Goal: Complete application form

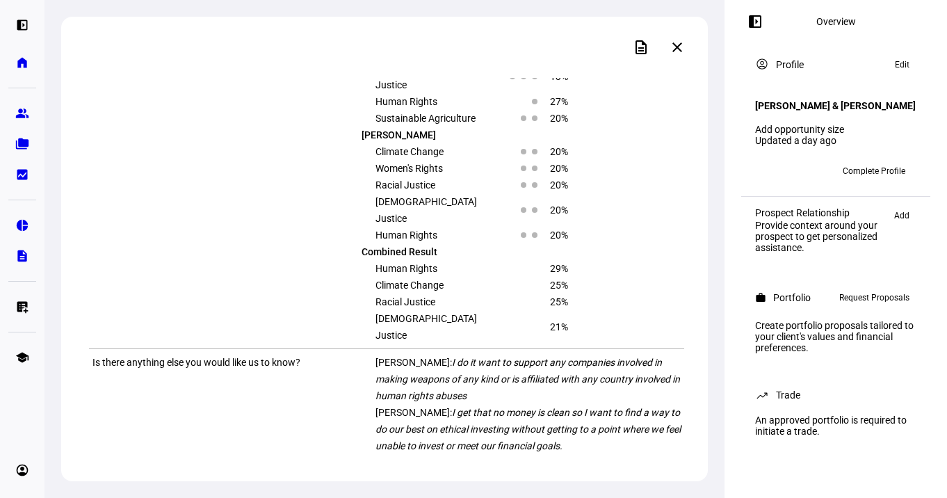
scroll to position [1535, 0]
click at [648, 49] on mat-icon "description" at bounding box center [641, 47] width 17 height 17
click at [900, 224] on span "Add" at bounding box center [901, 215] width 15 height 17
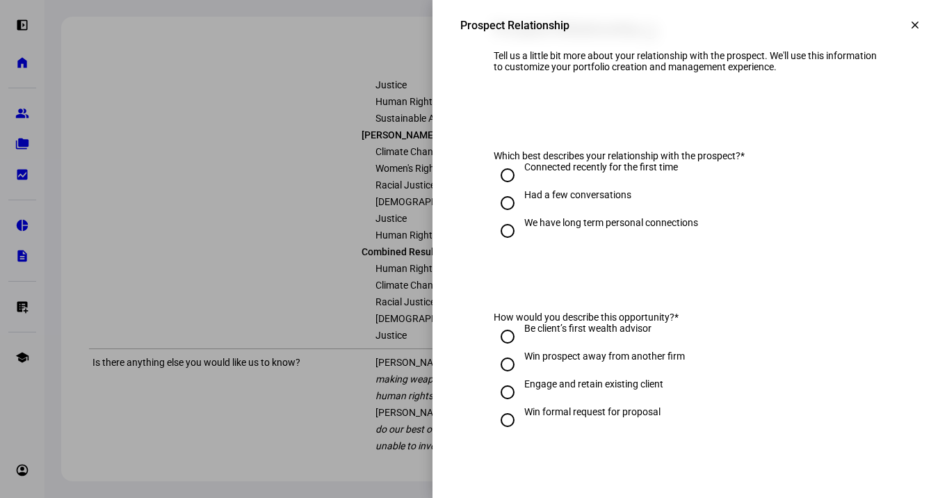
scroll to position [97, 0]
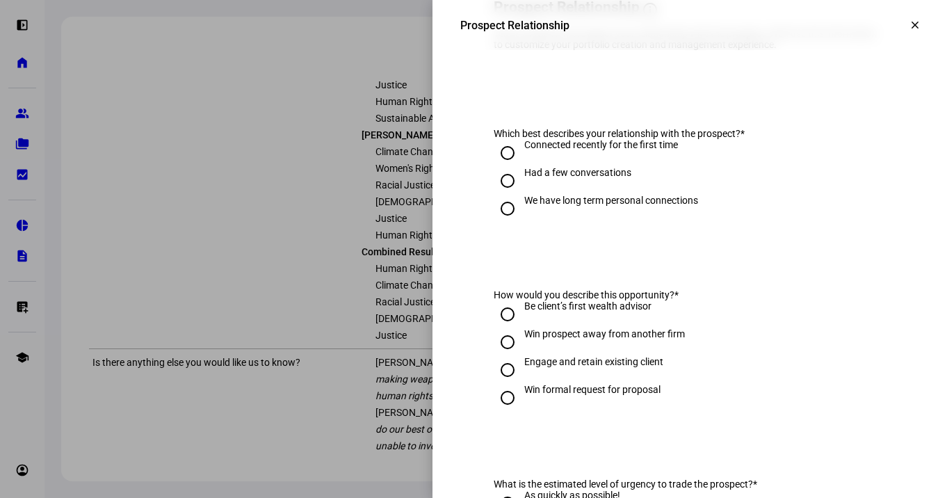
click at [612, 178] on div "Had a few conversations" at bounding box center [577, 172] width 107 height 11
click at [521, 185] on input "Had a few conversations" at bounding box center [508, 181] width 28 height 28
radio input "true"
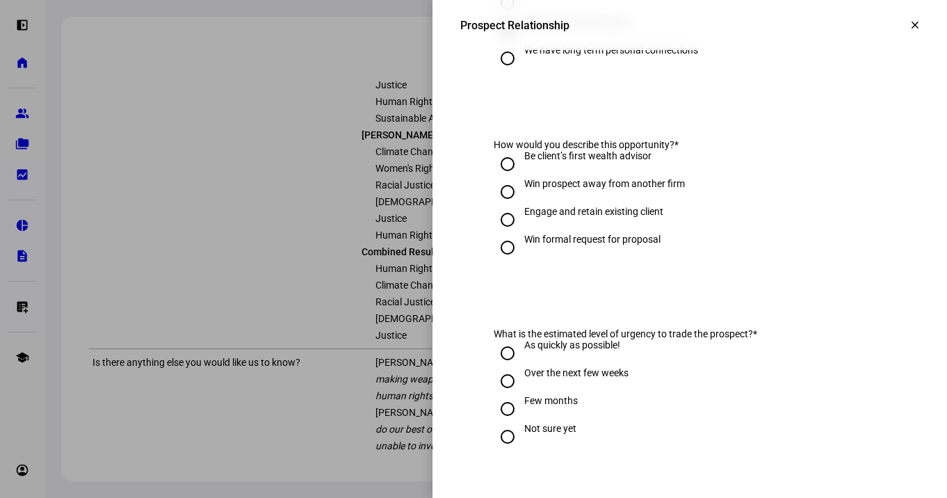
scroll to position [250, 0]
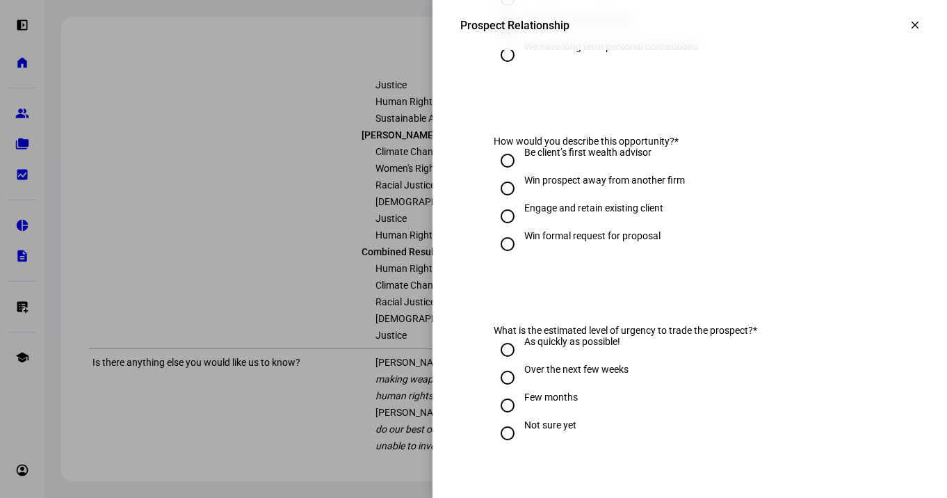
click at [584, 186] on div "Win prospect away from another firm" at bounding box center [604, 179] width 161 height 11
click at [521, 201] on input "Win prospect away from another firm" at bounding box center [508, 188] width 28 height 28
radio input "true"
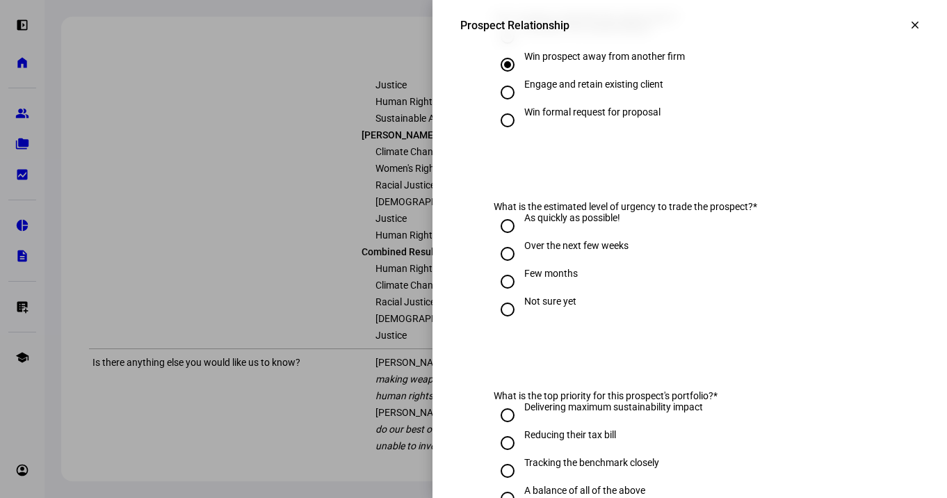
scroll to position [402, 0]
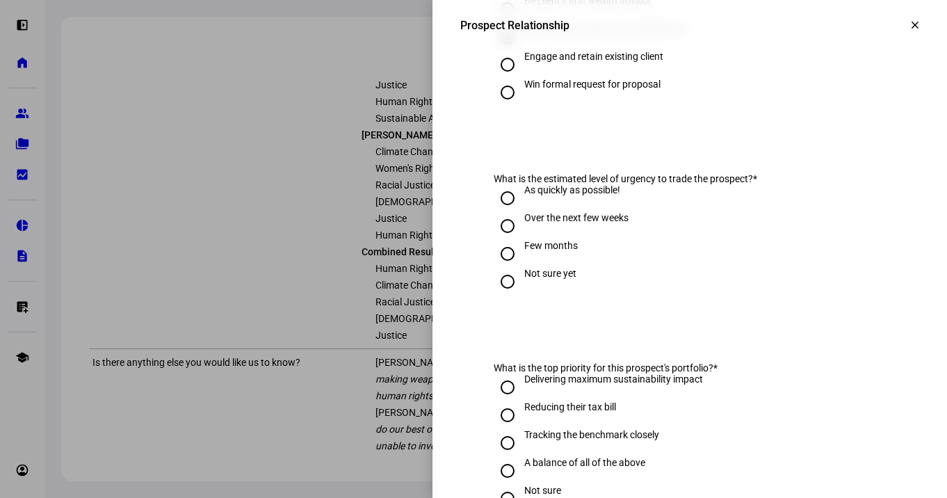
click at [583, 223] on div "Over the next few weeks" at bounding box center [576, 217] width 104 height 11
click at [521, 234] on input "Over the next few weeks" at bounding box center [508, 226] width 28 height 28
radio input "true"
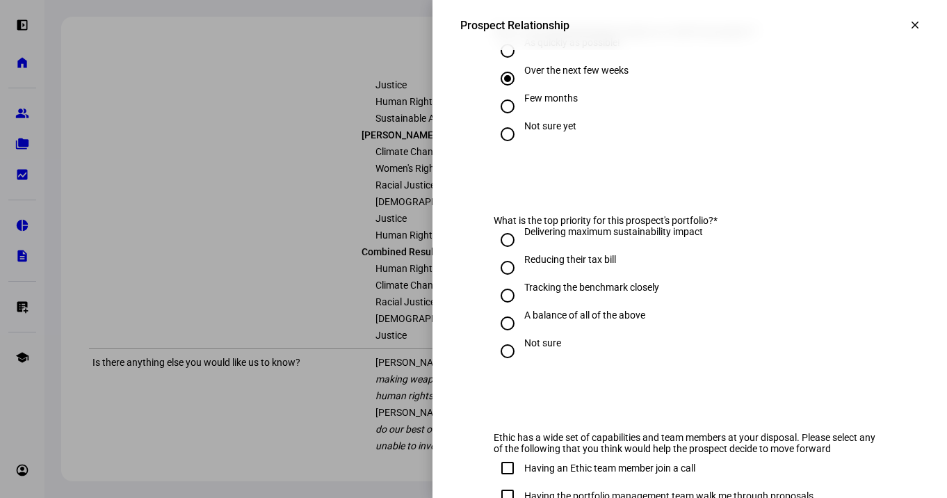
scroll to position [546, 0]
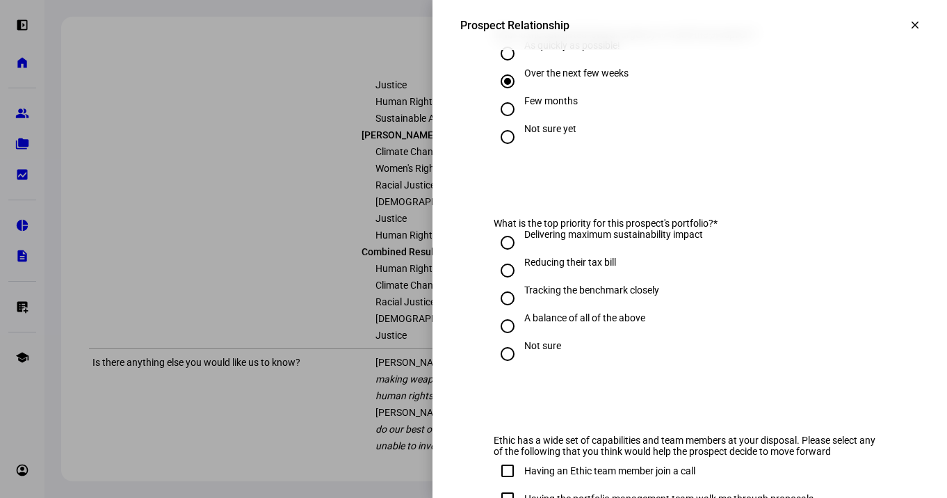
click at [560, 51] on div "As quickly as possible!" at bounding box center [572, 45] width 96 height 11
click at [521, 63] on input "As quickly as possible!" at bounding box center [508, 54] width 28 height 28
radio input "true"
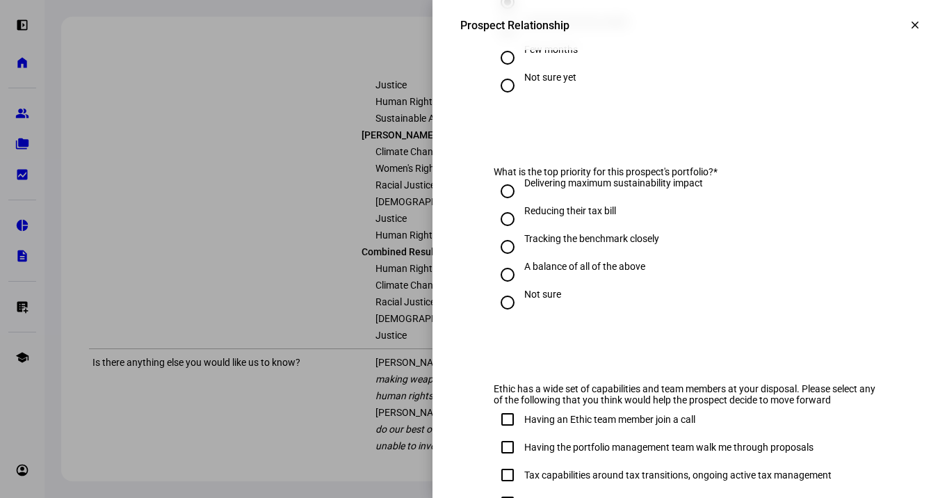
scroll to position [600, 0]
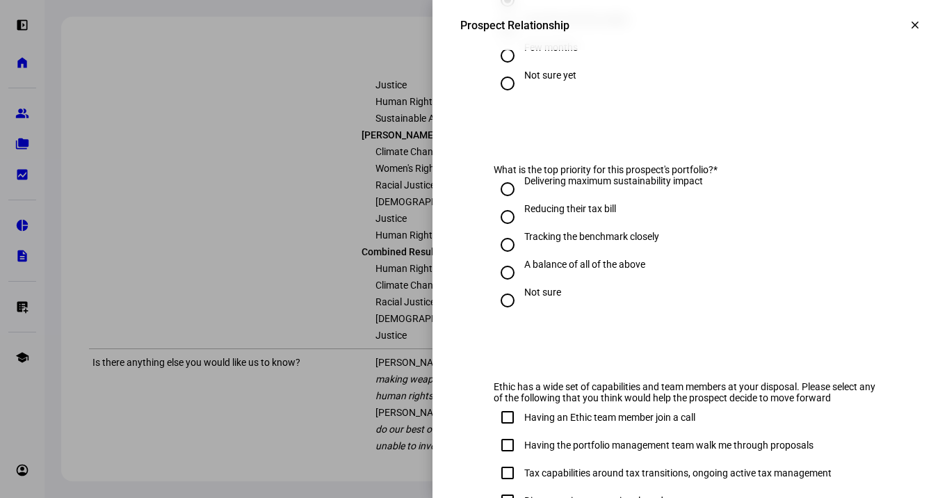
click at [535, 268] on div "A balance of all of the above" at bounding box center [584, 264] width 121 height 11
click at [521, 268] on input "A balance of all of the above" at bounding box center [508, 273] width 28 height 28
radio input "true"
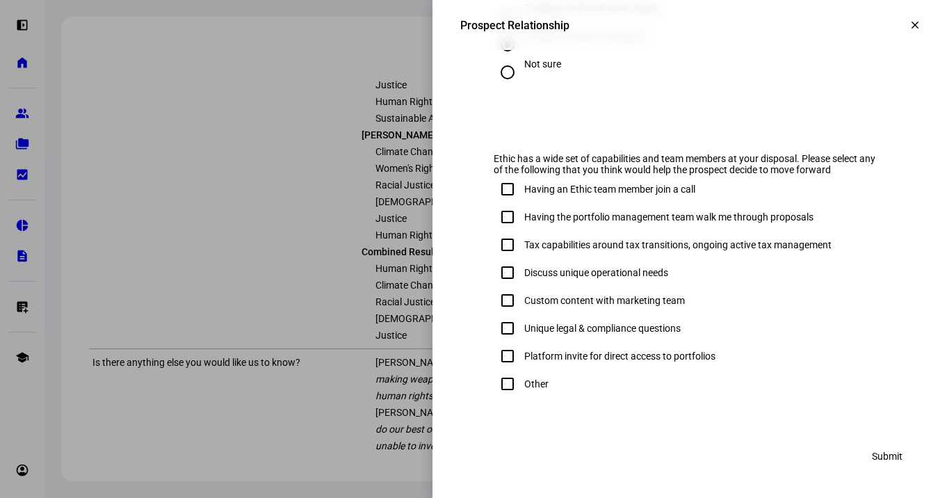
scroll to position [827, 0]
click at [569, 223] on div "Having the portfolio management team walk me through proposals" at bounding box center [668, 217] width 289 height 11
click at [521, 225] on input "Having the portfolio management team walk me through proposals" at bounding box center [508, 218] width 28 height 28
checkbox input "true"
click at [568, 251] on div "Tax capabilities around tax transitions, ongoing active tax management" at bounding box center [677, 245] width 307 height 11
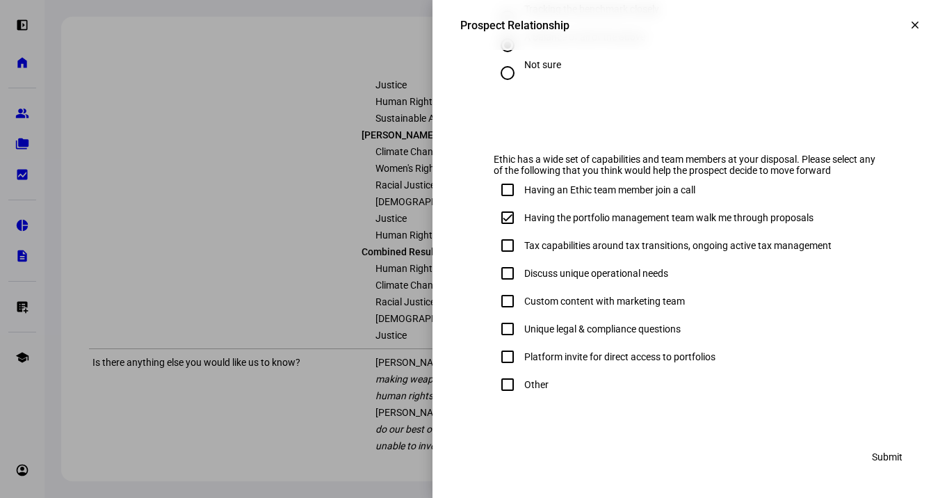
click at [521, 255] on input "Tax capabilities around tax transitions, ongoing active tax management" at bounding box center [508, 246] width 28 height 28
checkbox input "true"
click at [571, 279] on div "Discuss unique operational needs" at bounding box center [596, 273] width 144 height 11
click at [521, 281] on input "Discuss unique operational needs" at bounding box center [508, 273] width 28 height 28
click at [522, 286] on div at bounding box center [507, 273] width 33 height 33
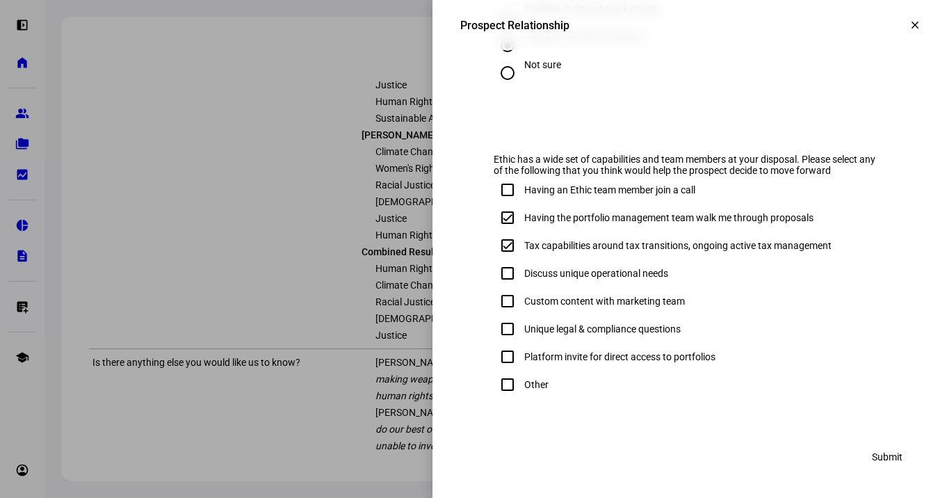
checkbox input "false"
click at [891, 471] on span "Submit" at bounding box center [887, 457] width 31 height 28
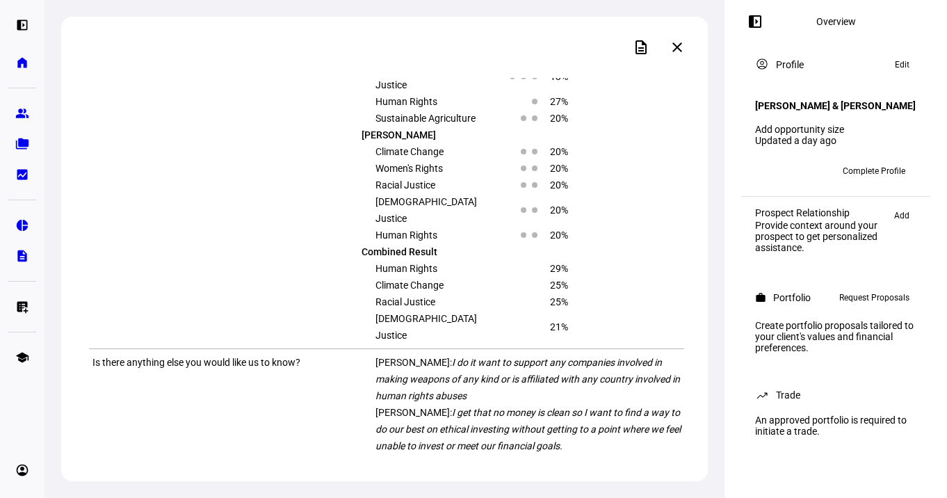
click at [884, 177] on span "Complete Profile" at bounding box center [874, 171] width 63 height 22
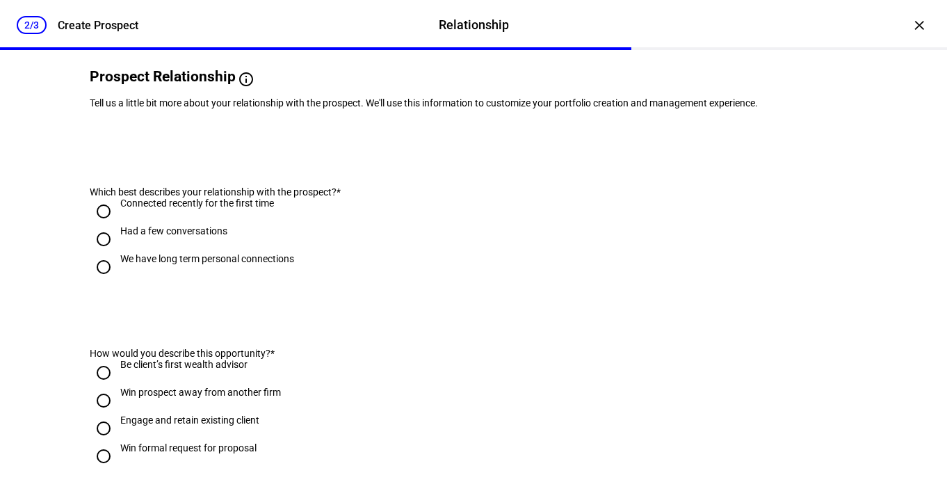
scroll to position [0, 0]
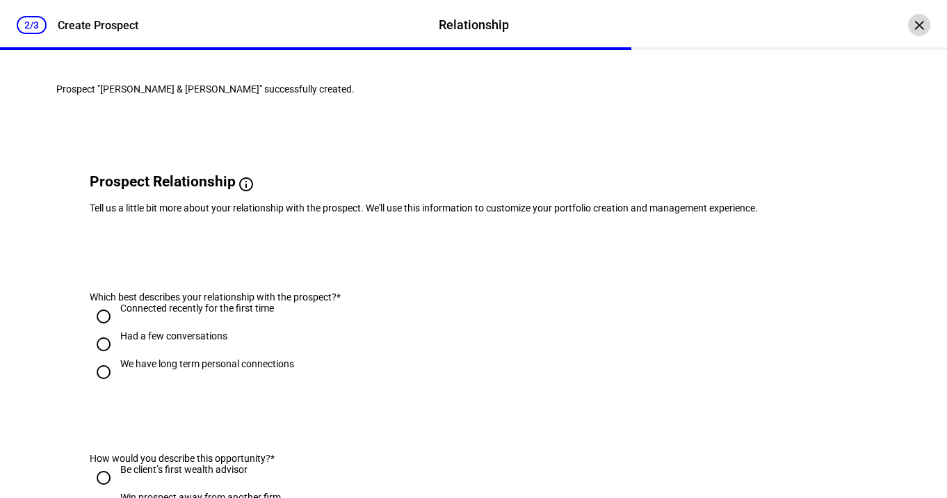
click at [917, 29] on div "×" at bounding box center [919, 25] width 22 height 22
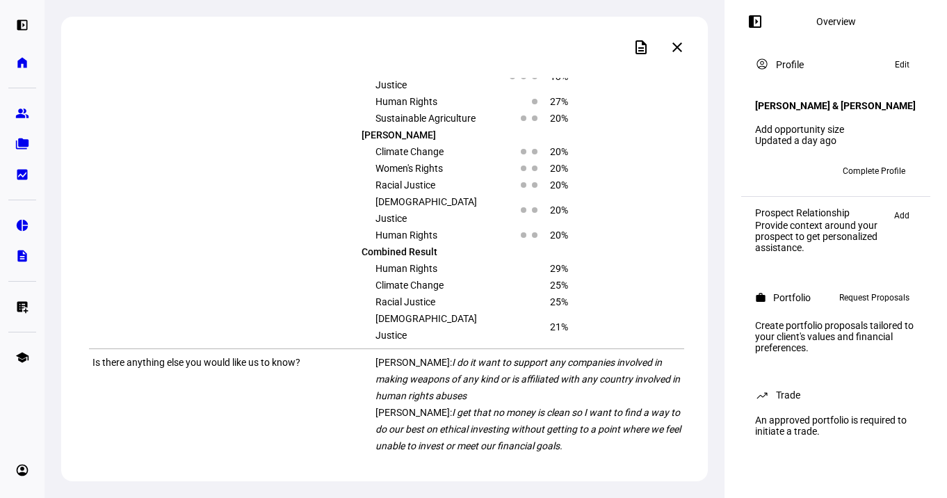
click at [866, 306] on span "Request Proposals" at bounding box center [874, 297] width 70 height 17
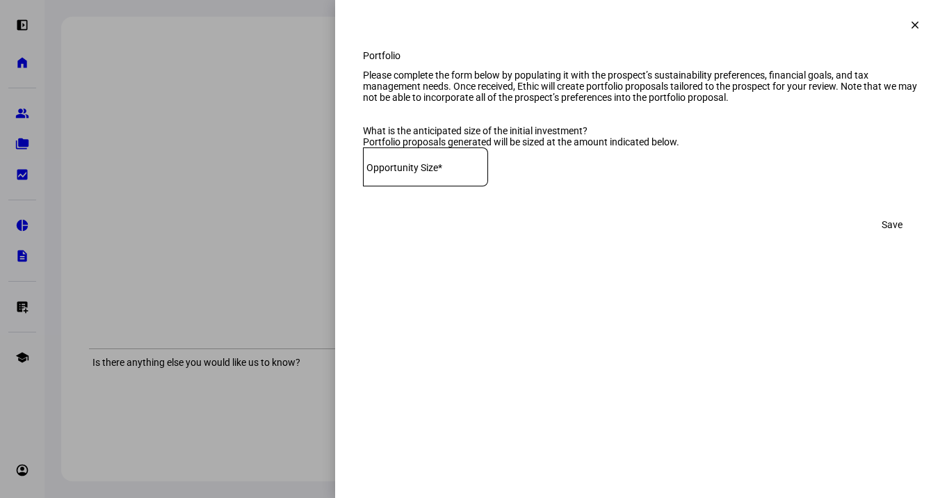
click at [455, 170] on input at bounding box center [425, 164] width 125 height 11
click at [408, 170] on input at bounding box center [425, 164] width 125 height 11
type input "950,000"
click at [893, 238] on span "Save" at bounding box center [892, 225] width 21 height 28
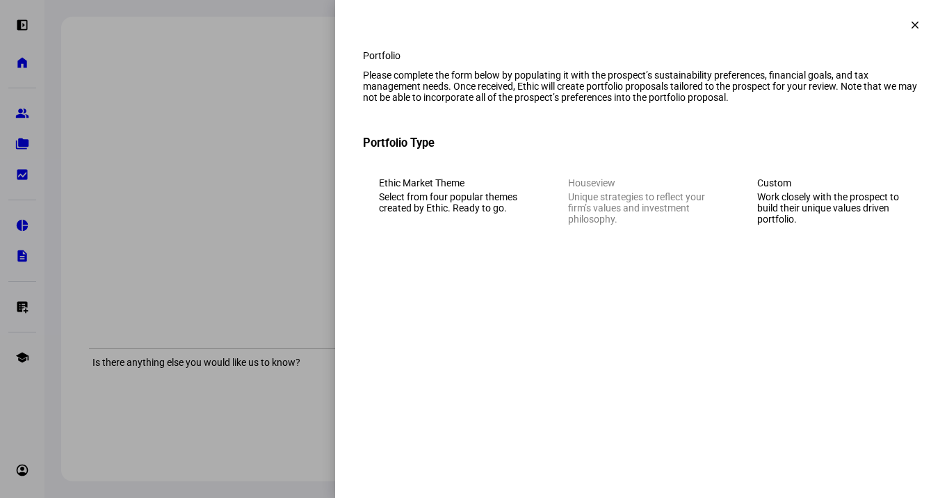
click at [807, 225] on div "Work closely with the prospect to build their unique values driven portfolio." at bounding box center [830, 207] width 146 height 33
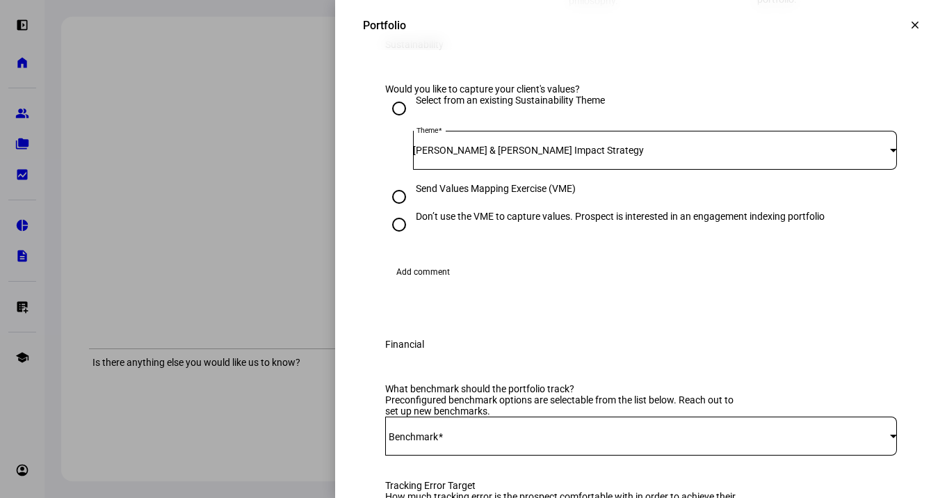
scroll to position [219, 0]
click at [763, 155] on div "[PERSON_NAME] & [PERSON_NAME] Impact Strategy" at bounding box center [651, 149] width 477 height 11
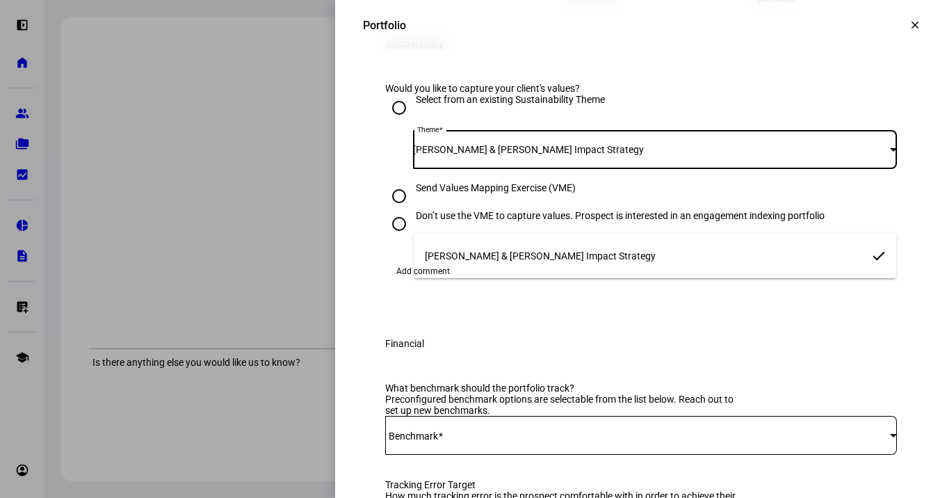
click at [763, 220] on div at bounding box center [473, 249] width 947 height 498
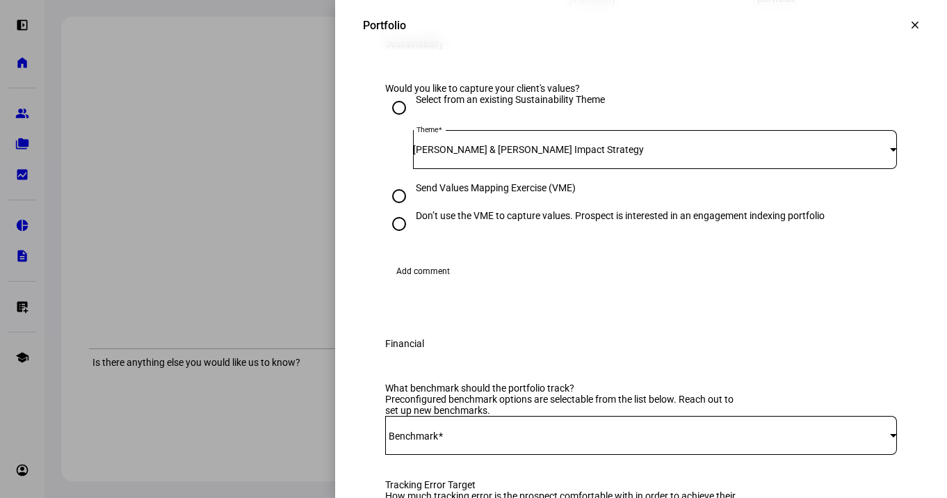
click at [688, 155] on div "[PERSON_NAME] & [PERSON_NAME] Impact Strategy" at bounding box center [651, 149] width 477 height 11
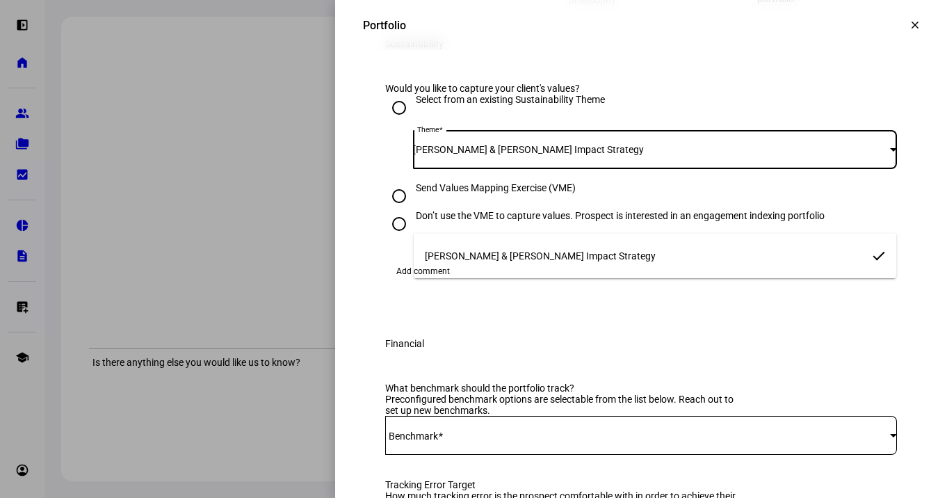
click at [688, 222] on div at bounding box center [473, 249] width 947 height 498
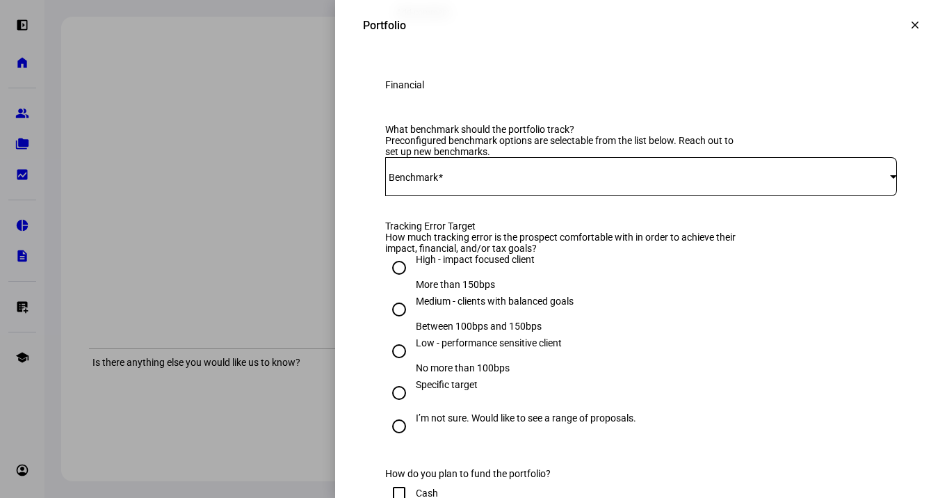
scroll to position [480, 0]
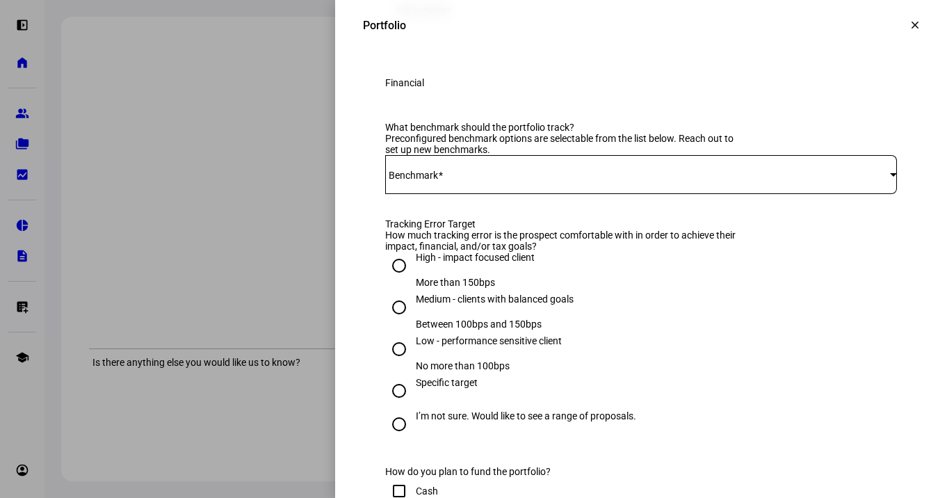
click at [529, 180] on span at bounding box center [637, 174] width 505 height 11
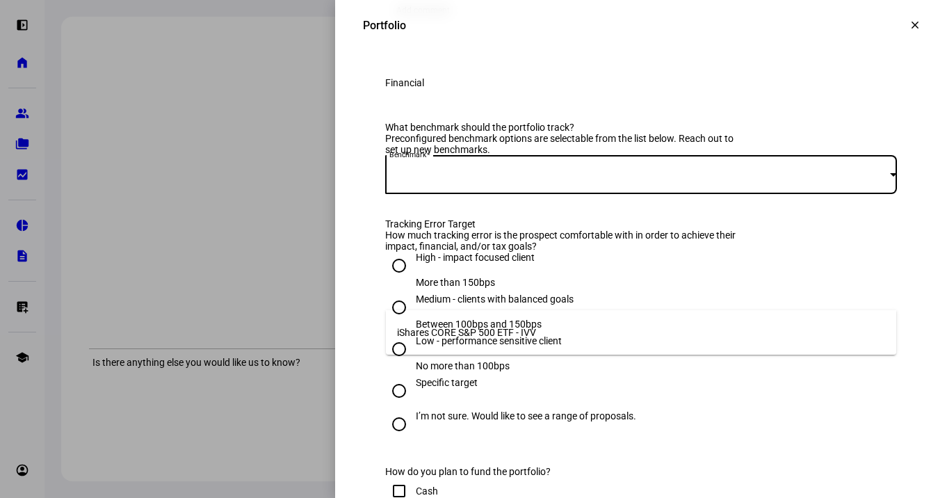
click at [512, 229] on div at bounding box center [473, 249] width 947 height 498
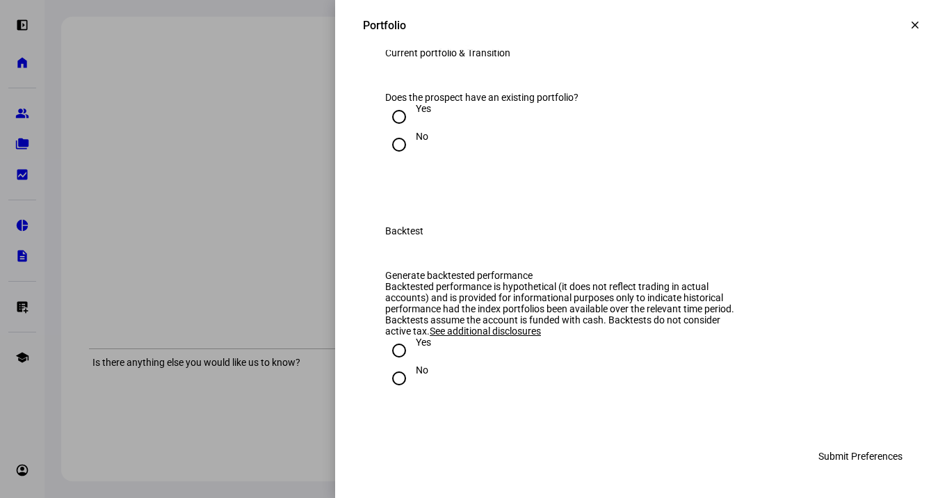
scroll to position [1763, 0]
click at [394, 357] on input "Yes" at bounding box center [399, 350] width 28 height 28
radio input "true"
click at [403, 131] on input "Yes" at bounding box center [399, 117] width 28 height 28
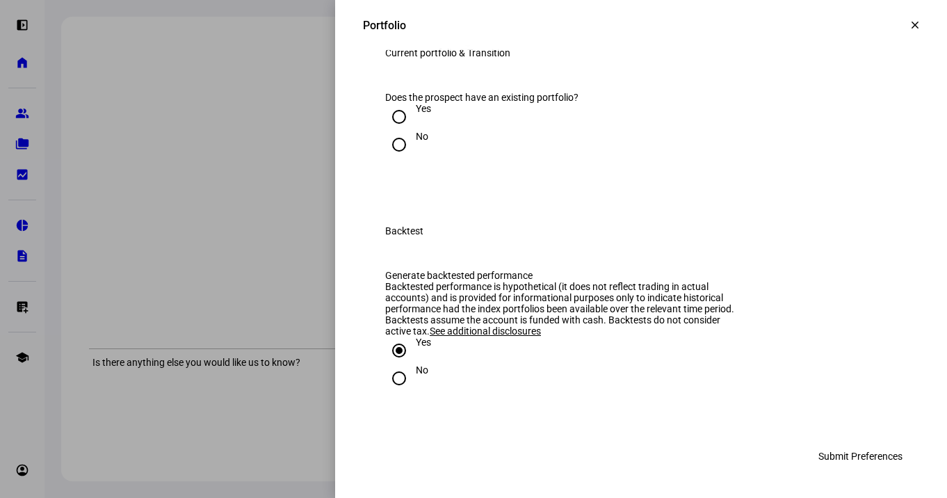
radio input "true"
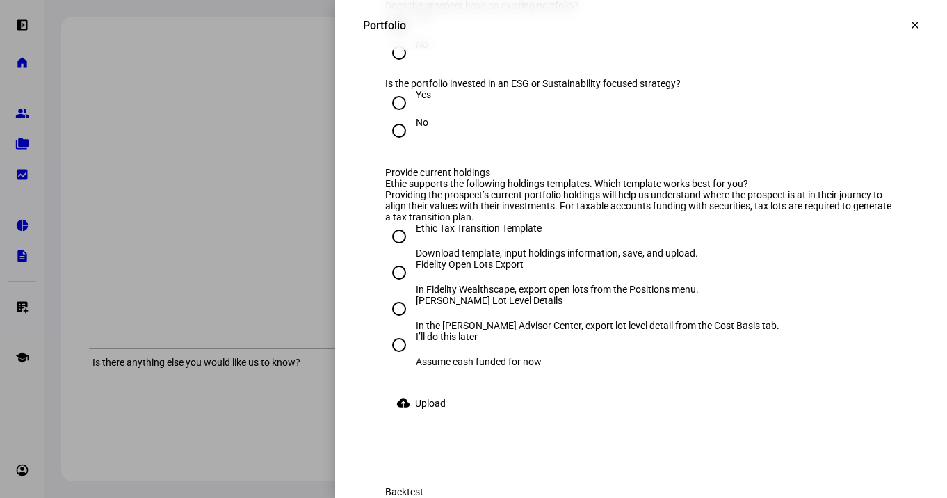
click at [399, 145] on input "No" at bounding box center [399, 131] width 28 height 28
radio input "true"
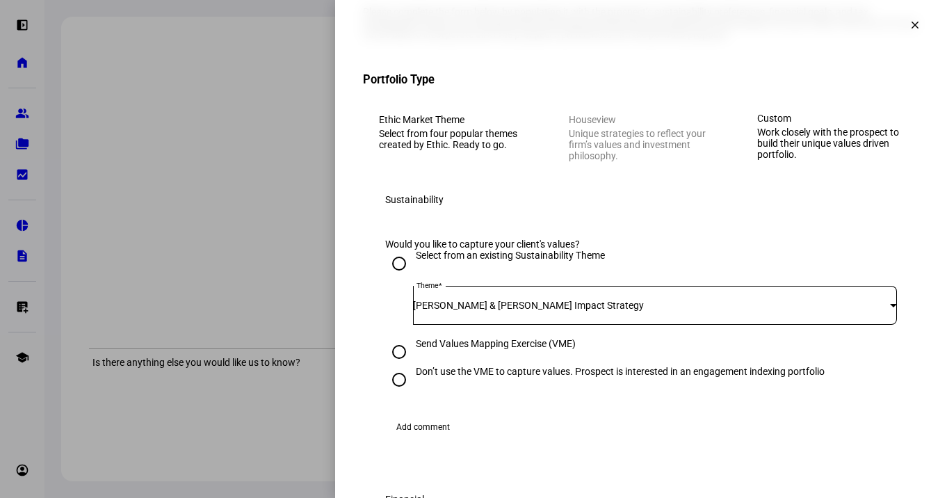
scroll to position [0, 0]
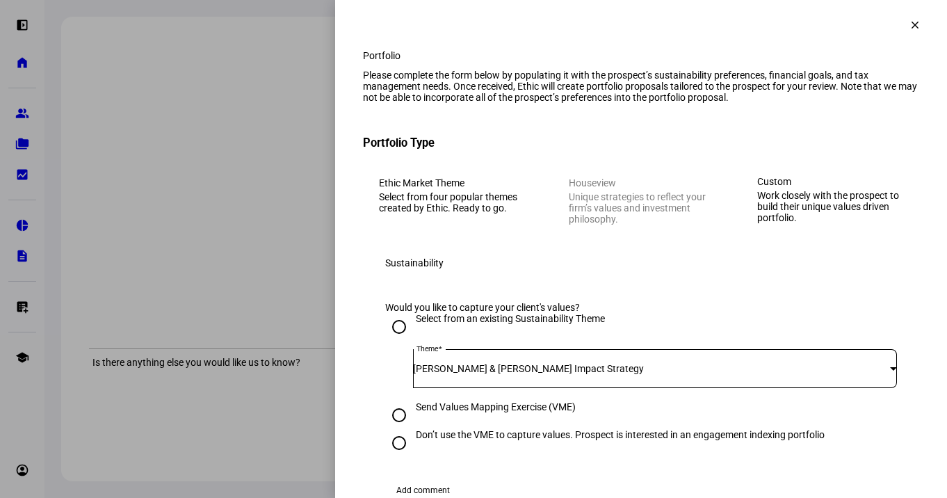
drag, startPoint x: 270, startPoint y: 283, endPoint x: 443, endPoint y: 246, distance: 177.0
click at [270, 283] on div at bounding box center [473, 249] width 947 height 498
